Goal: Task Accomplishment & Management: Manage account settings

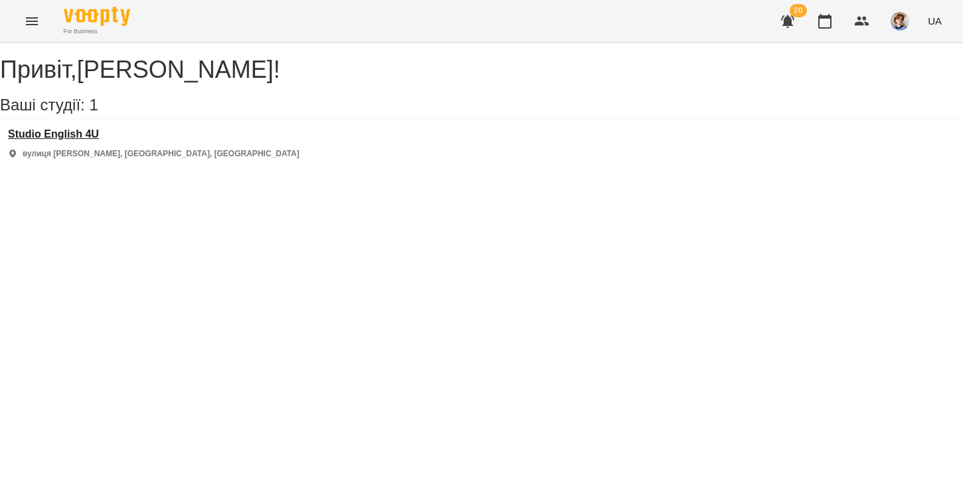
click at [78, 140] on h3 "Studio English 4U" at bounding box center [154, 134] width 292 height 12
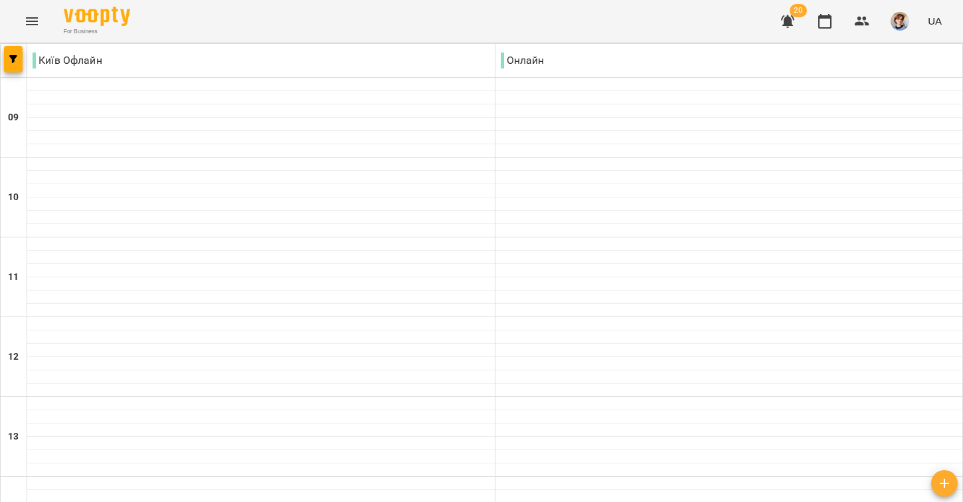
click at [790, 21] on icon "button" at bounding box center [787, 21] width 13 height 13
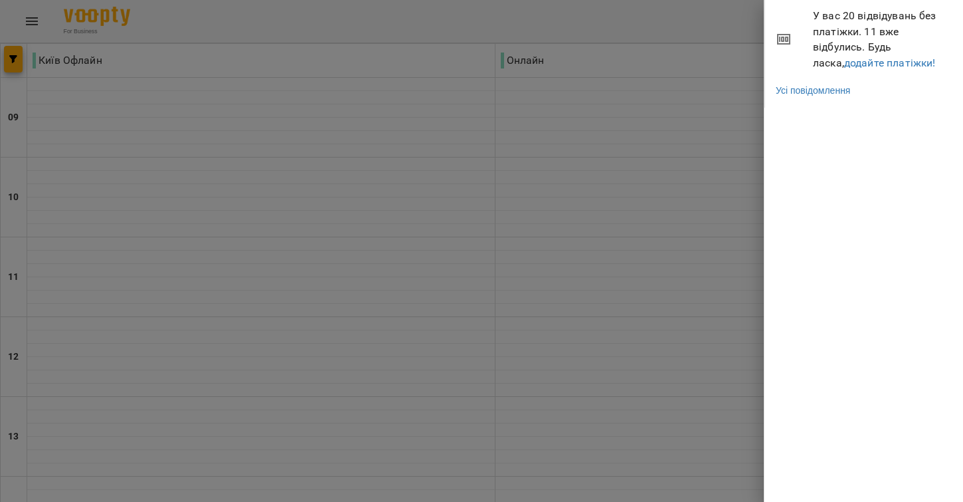
click at [737, 32] on div at bounding box center [481, 251] width 963 height 502
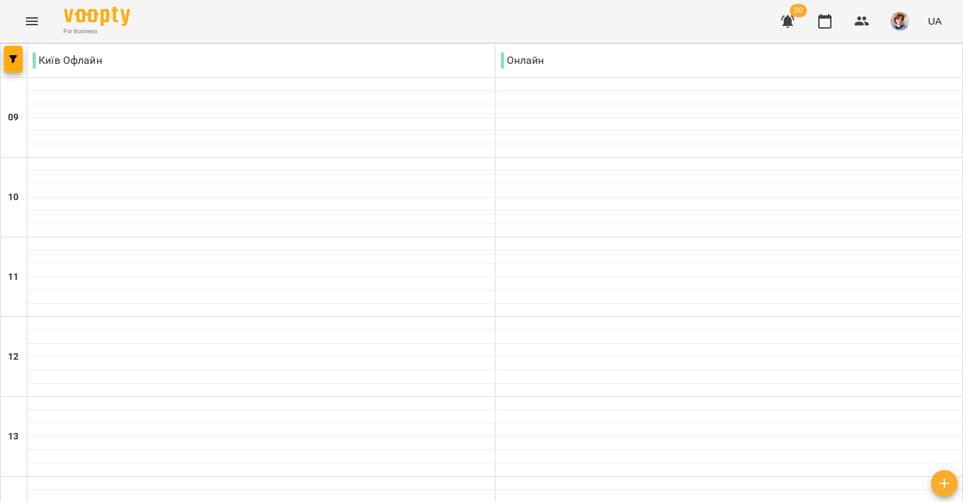
click at [793, 19] on icon "button" at bounding box center [788, 21] width 16 height 16
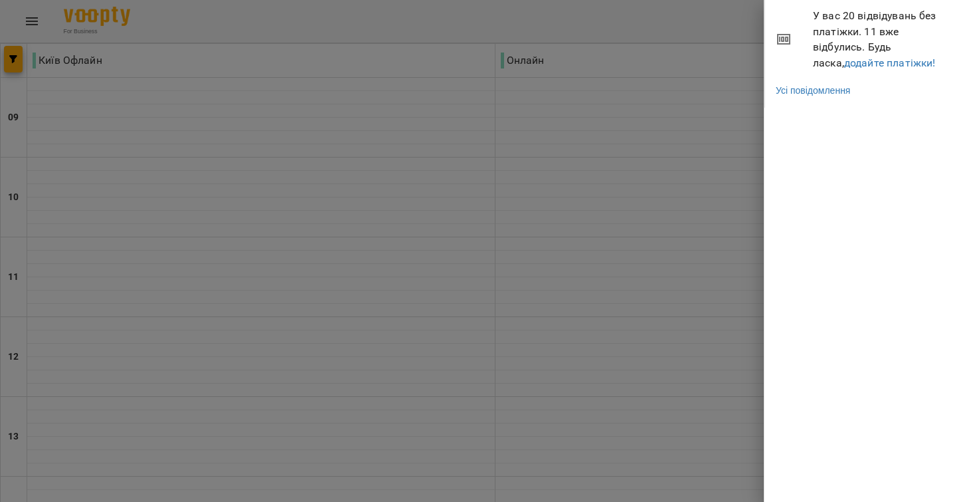
click at [757, 16] on div at bounding box center [481, 251] width 963 height 502
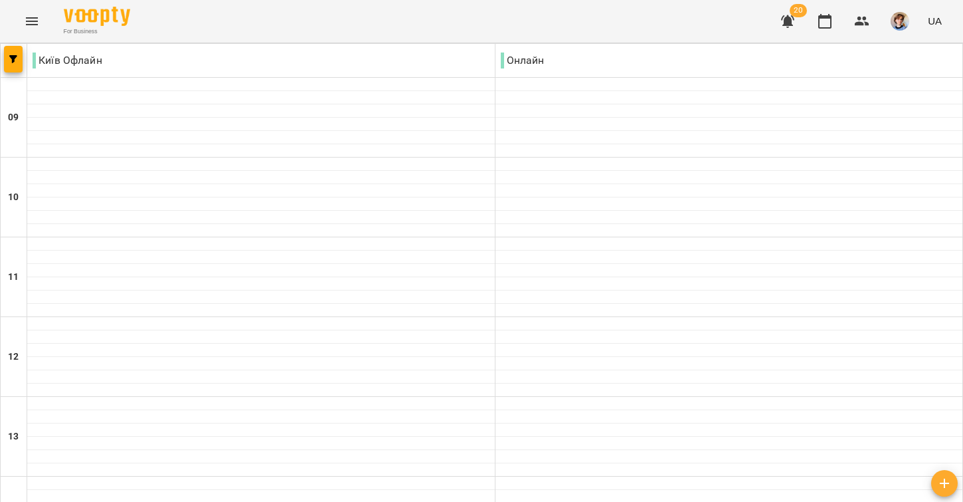
scroll to position [620, 0]
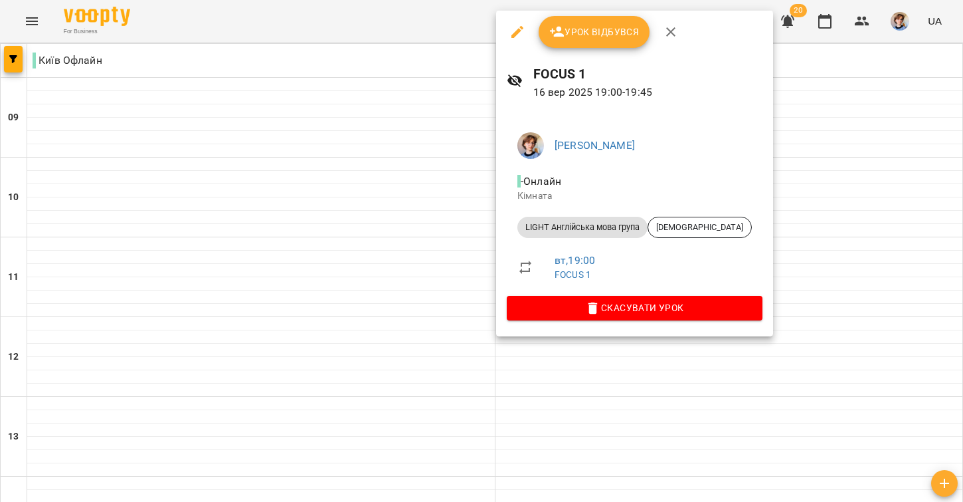
click at [516, 31] on icon "button" at bounding box center [518, 32] width 12 height 12
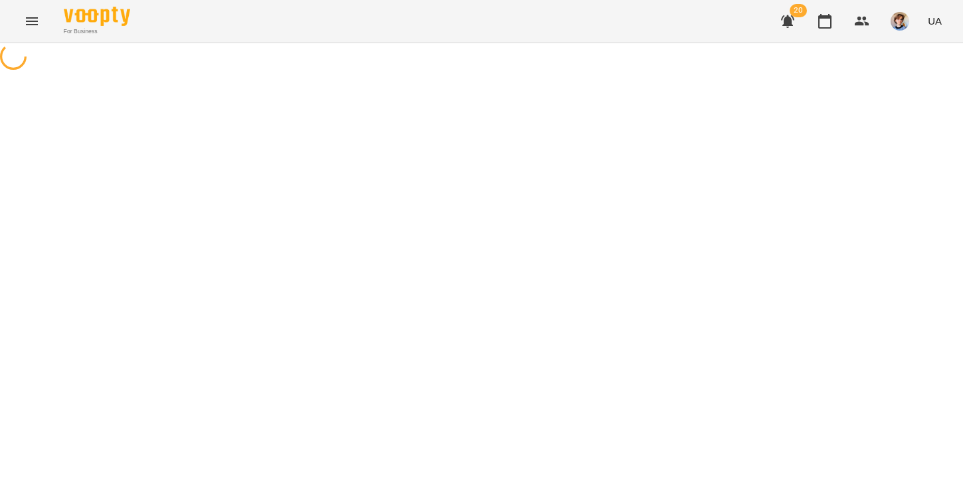
select select "**********"
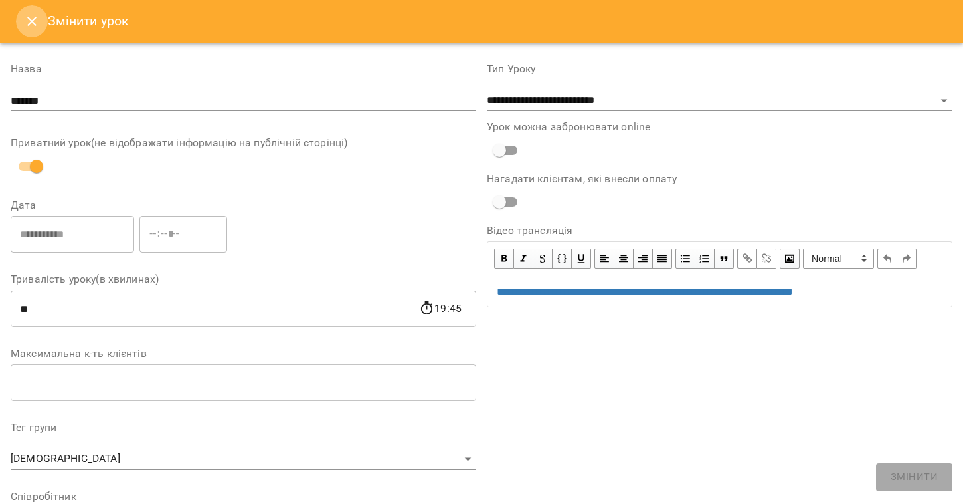
click at [25, 13] on button "Close" at bounding box center [32, 21] width 32 height 32
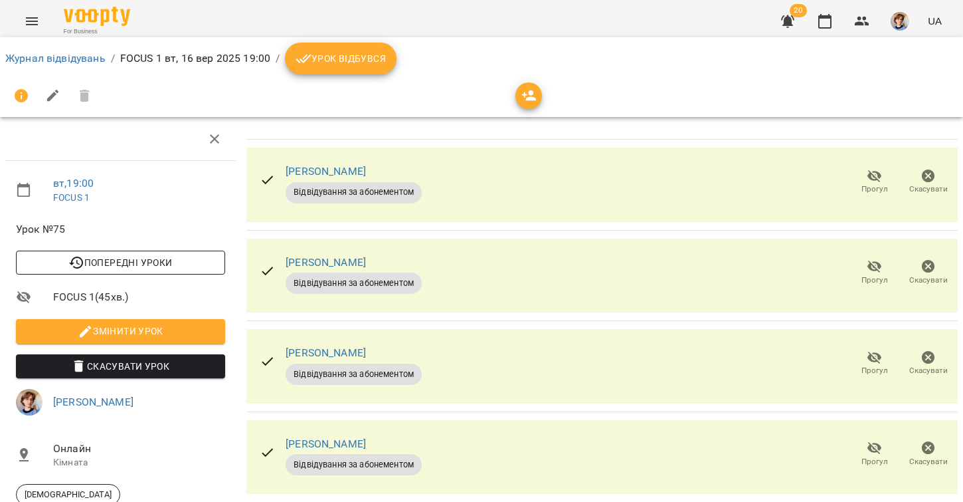
click at [166, 260] on span "Попередні уроки" at bounding box center [121, 262] width 188 height 16
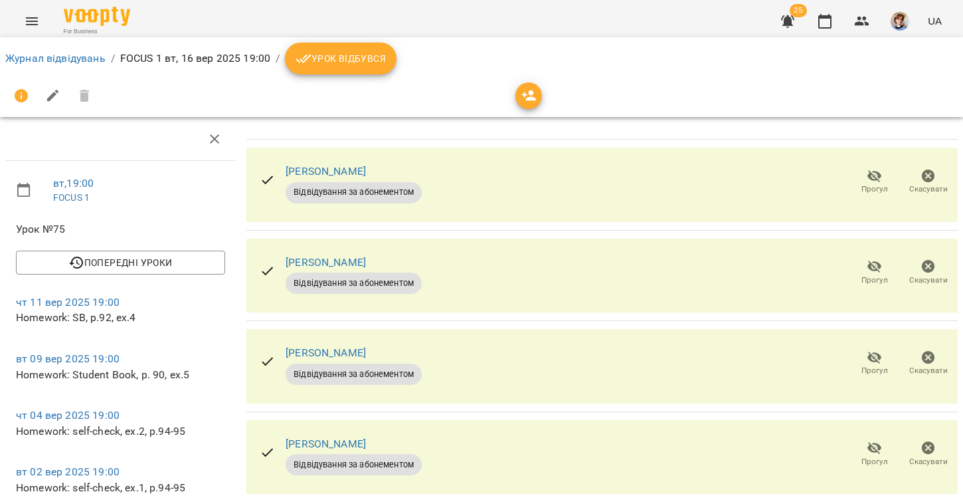
click at [322, 67] on button "Урок відбувся" at bounding box center [341, 59] width 112 height 32
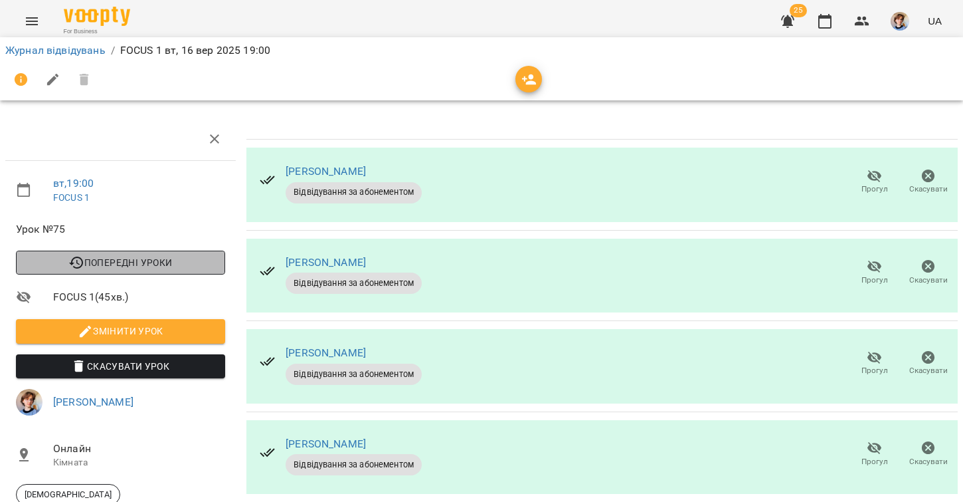
click at [143, 258] on span "Попередні уроки" at bounding box center [121, 262] width 188 height 16
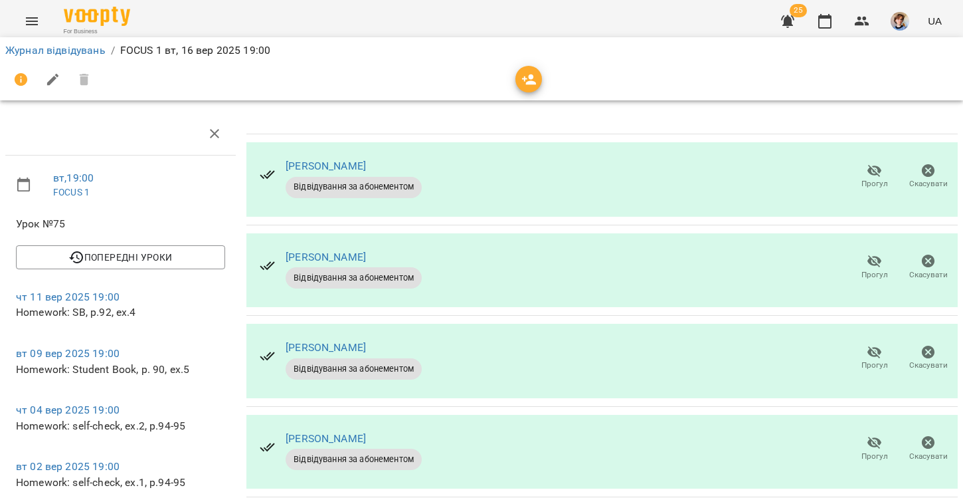
scroll to position [268, 0]
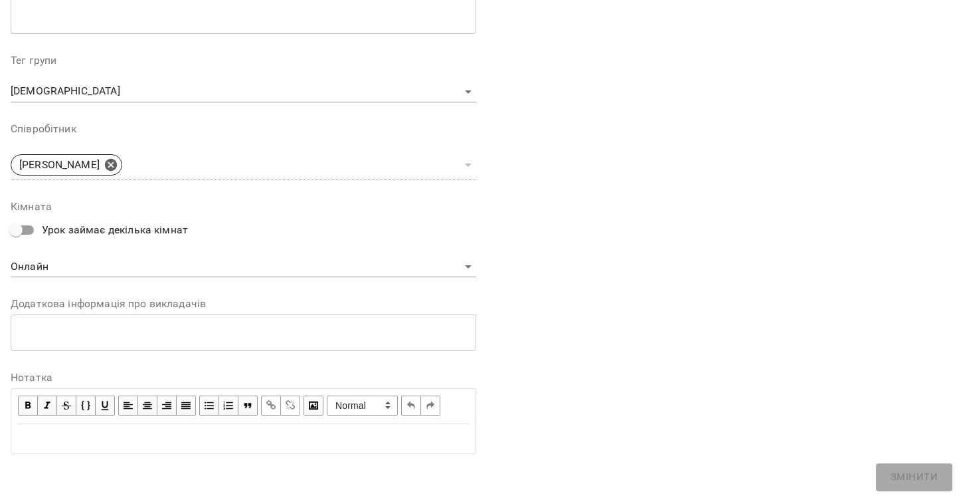
scroll to position [401, 0]
click at [253, 431] on div "Edit text" at bounding box center [243, 438] width 451 height 16
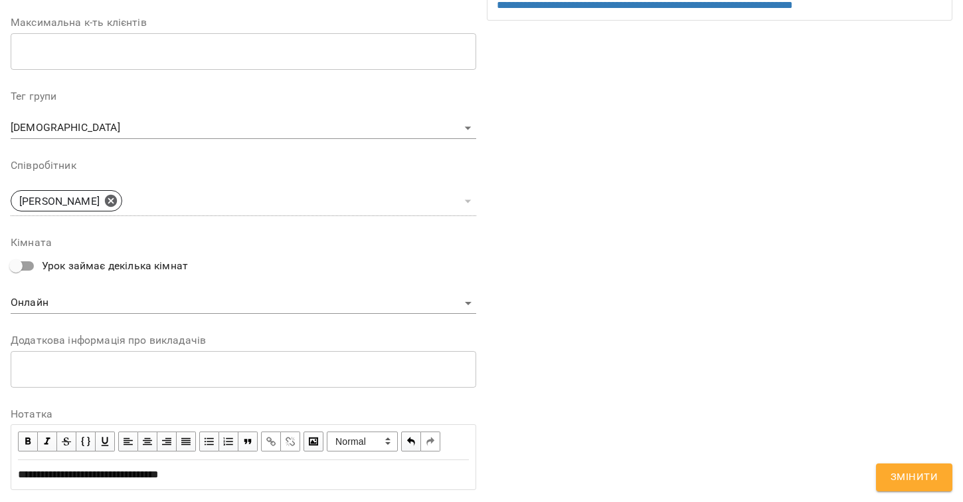
click at [159, 479] on span "**********" at bounding box center [88, 474] width 141 height 10
click at [891, 470] on button "Змінити" at bounding box center [914, 477] width 76 height 28
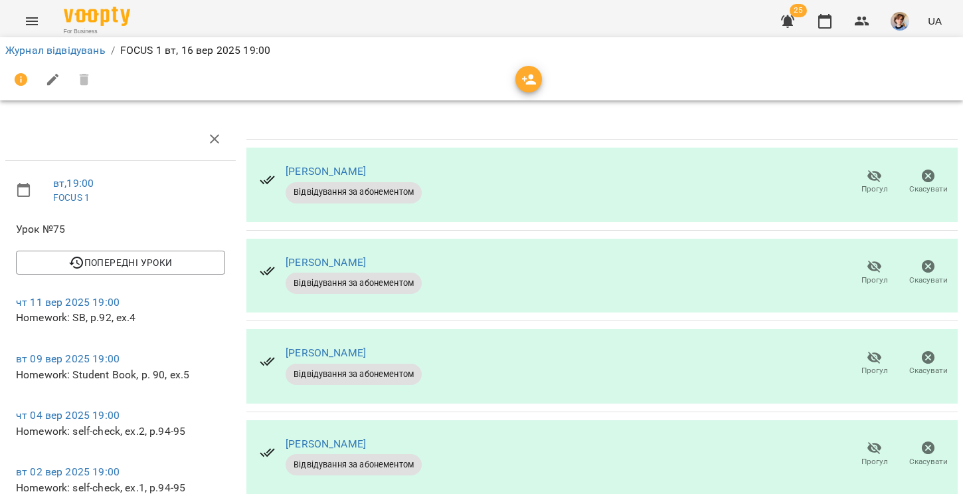
scroll to position [0, 0]
click at [84, 52] on link "Журнал відвідувань" at bounding box center [55, 50] width 100 height 13
